Goal: Task Accomplishment & Management: Use online tool/utility

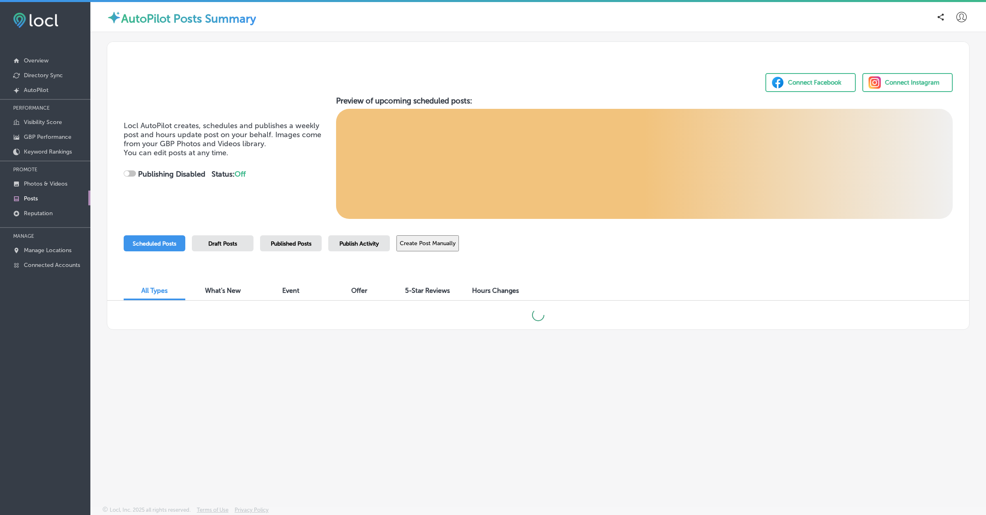
scroll to position [2, 0]
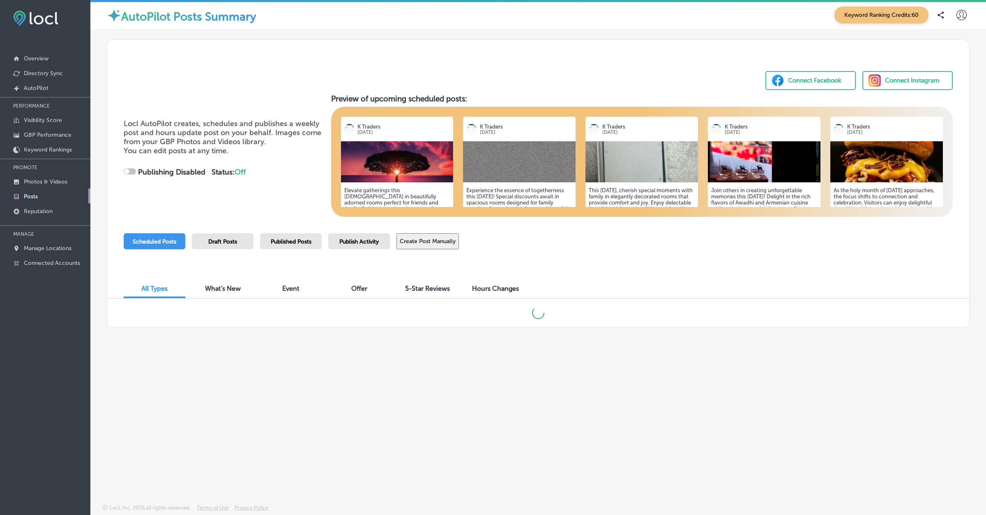
checkbox input "true"
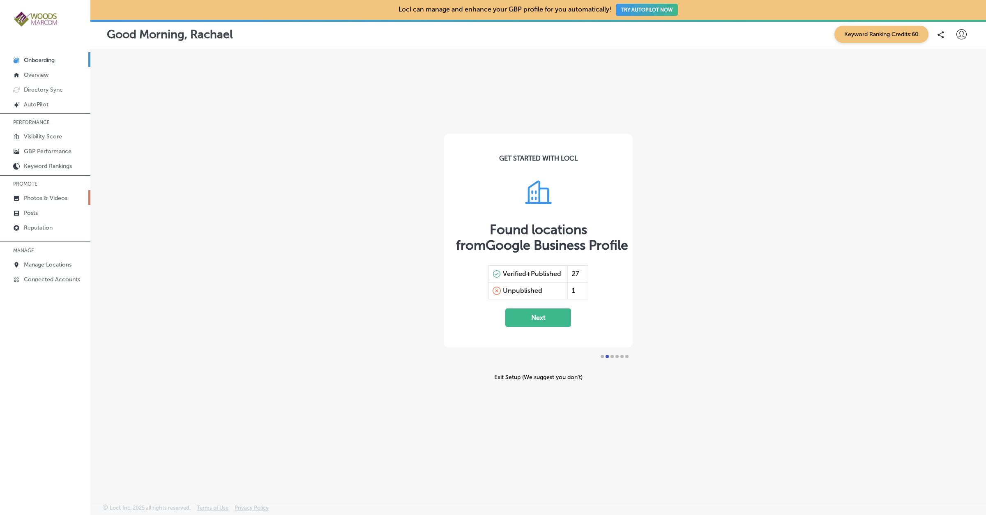
click at [35, 198] on p "Photos & Videos" at bounding box center [46, 198] width 44 height 7
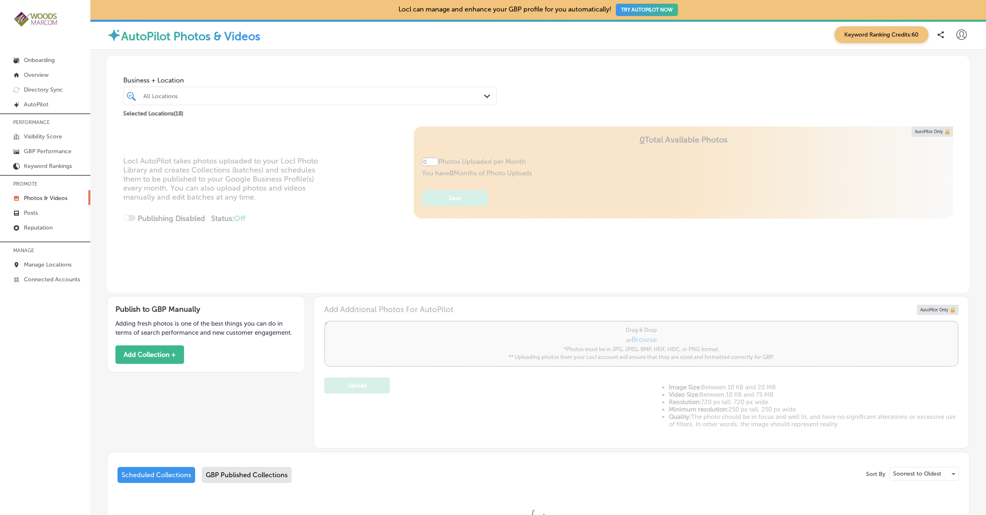
type input "5"
click at [42, 58] on p "Onboarding" at bounding box center [39, 60] width 31 height 7
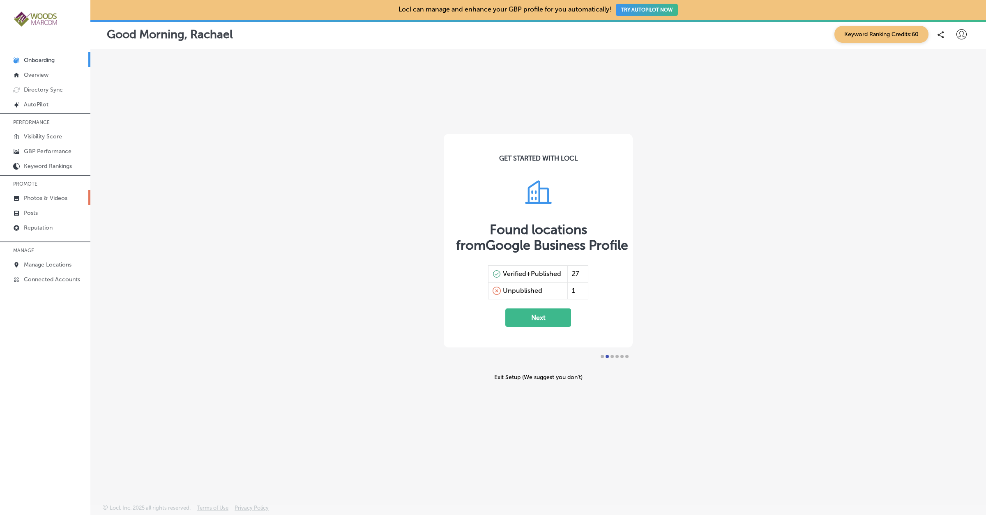
click at [37, 199] on p "Photos & Videos" at bounding box center [46, 198] width 44 height 7
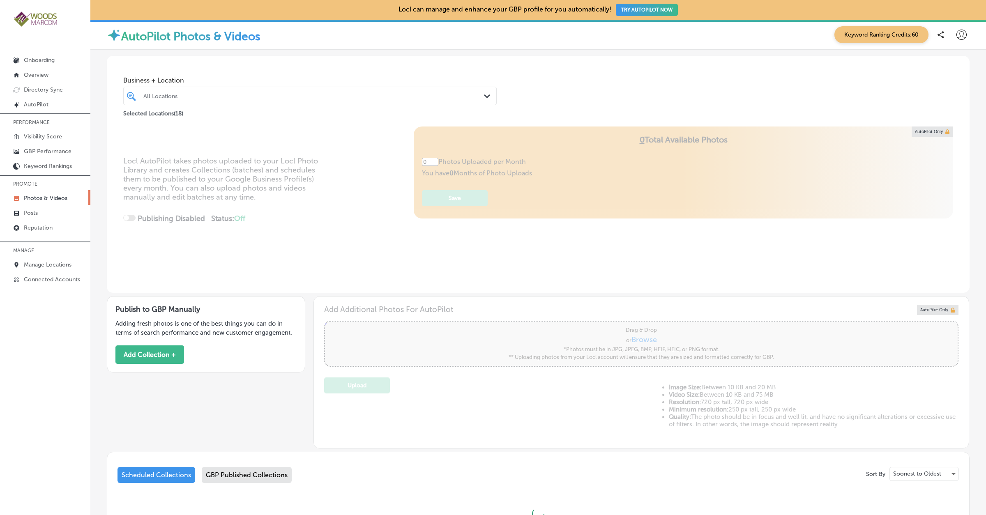
type input "5"
click at [224, 92] on div at bounding box center [294, 95] width 302 height 11
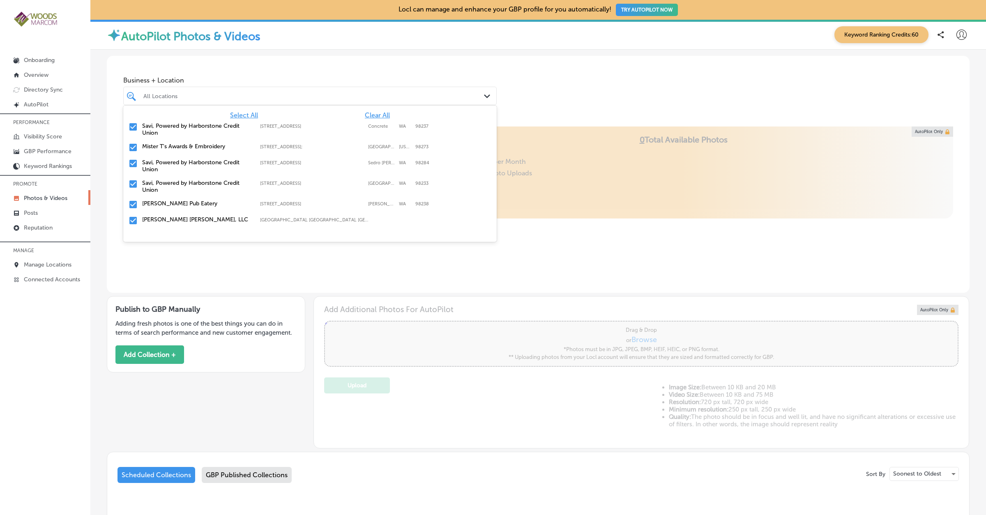
click at [254, 50] on div "Business + Location option 45872 Main Street focused, 2 of 19. 19 results avail…" at bounding box center [538, 315] width 896 height 531
